Goal: Check status: Check status

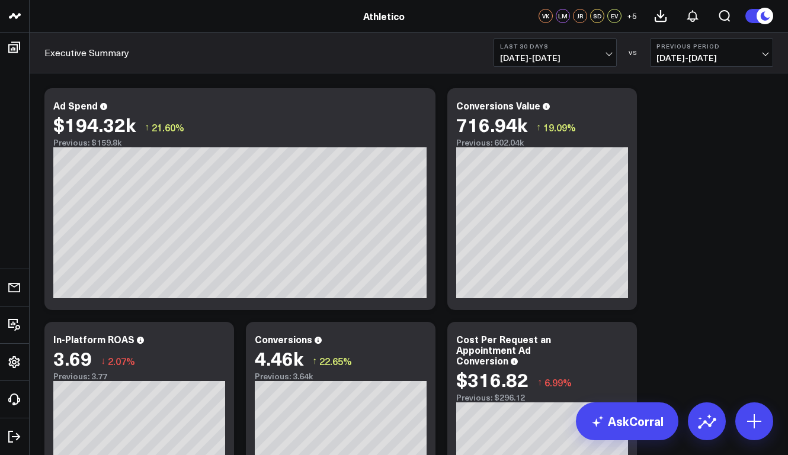
click at [361, 30] on header "Athletico Farmer Focus Athletico VK [PERSON_NAME] SD EV + 5" at bounding box center [394, 16] width 788 height 33
click at [368, 16] on link "Athletico" at bounding box center [383, 15] width 41 height 13
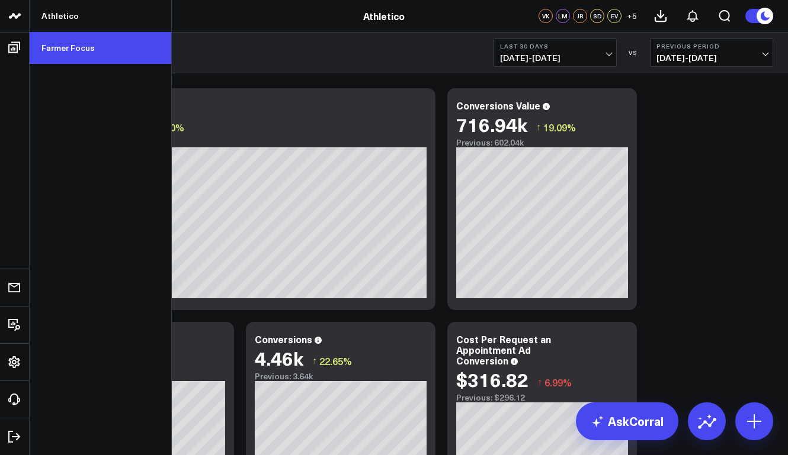
click at [65, 44] on link "Farmer Focus" at bounding box center [101, 48] width 142 height 32
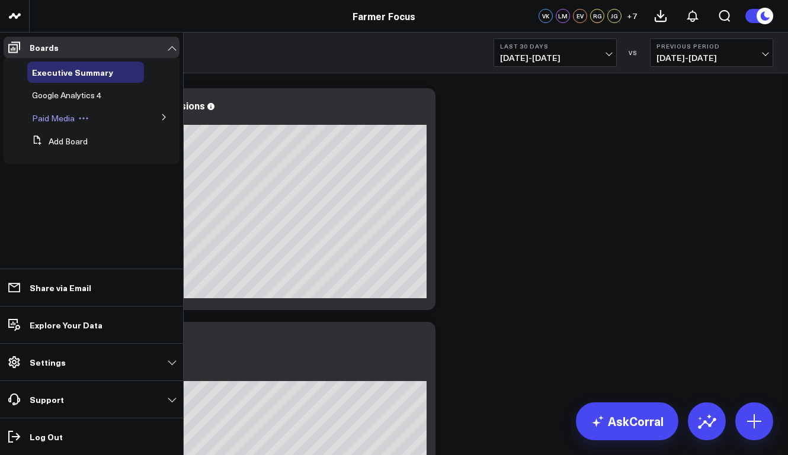
click at [84, 115] on icon at bounding box center [83, 118] width 11 height 11
click at [149, 113] on button at bounding box center [164, 117] width 31 height 18
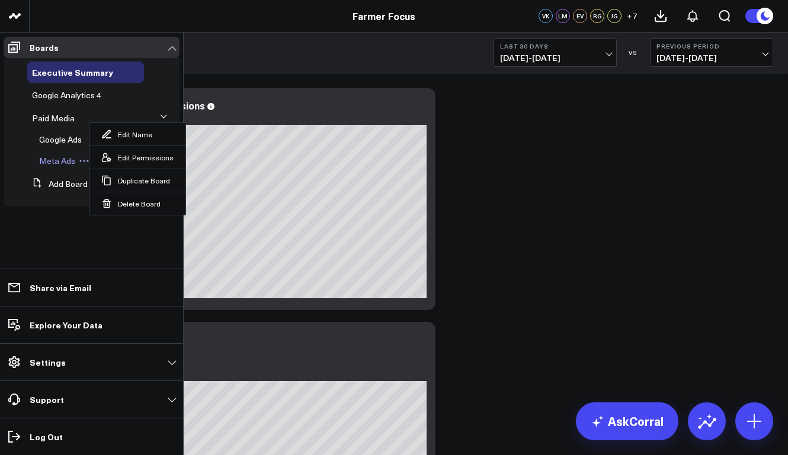
click at [46, 155] on span "Meta Ads" at bounding box center [57, 160] width 36 height 11
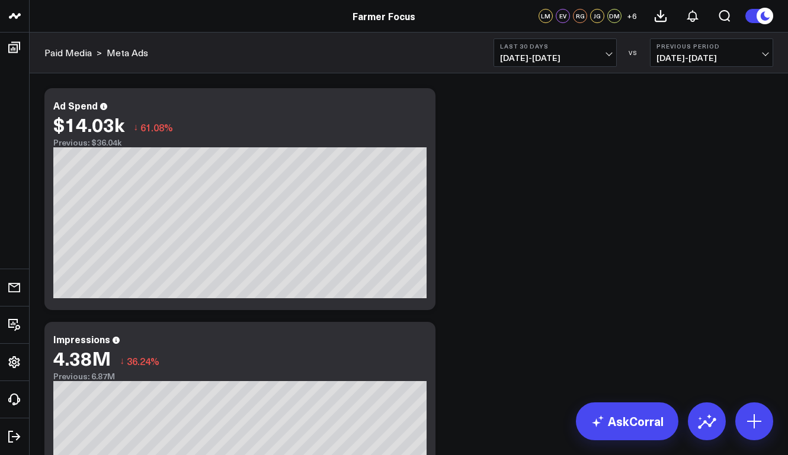
click at [581, 59] on span "07/20/25 - 08/18/25" at bounding box center [555, 57] width 110 height 9
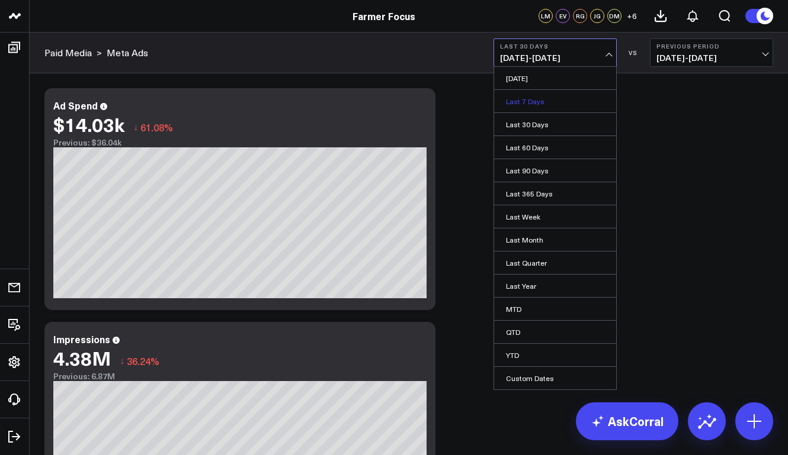
click at [559, 103] on link "Last 7 Days" at bounding box center [555, 101] width 122 height 23
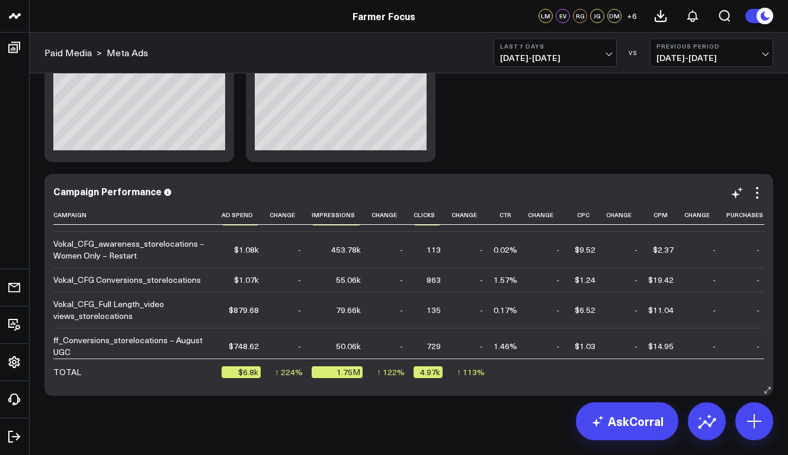
scroll to position [12, 0]
